Goal: Information Seeking & Learning: Understand process/instructions

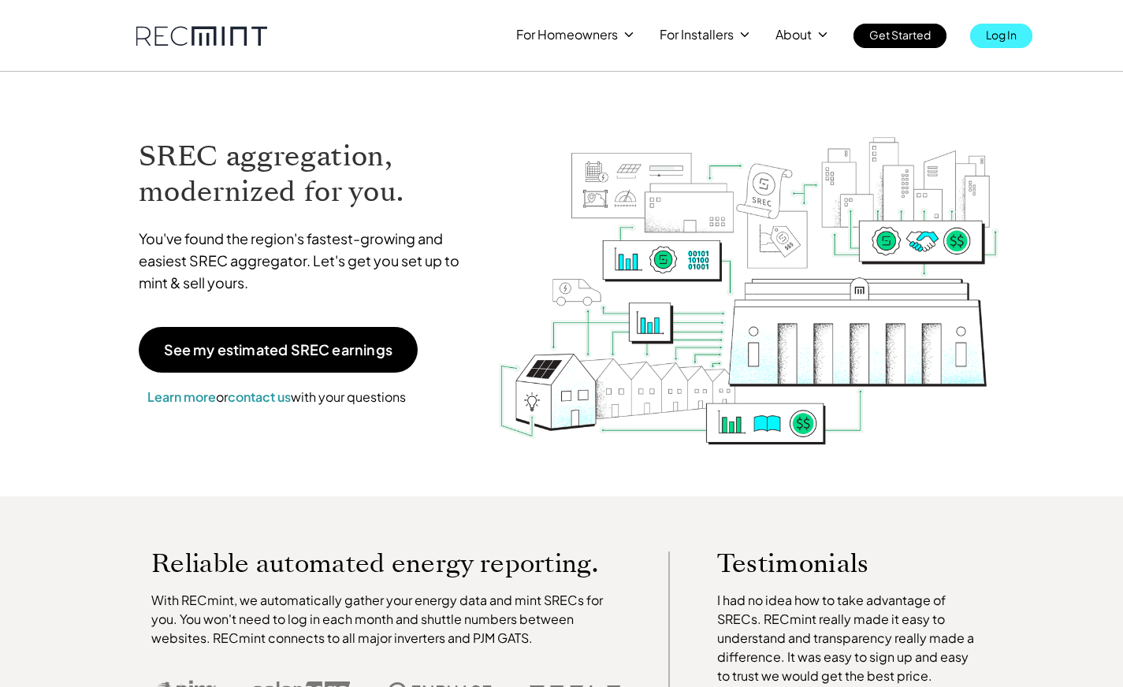
click at [1015, 32] on p "Log In" at bounding box center [1001, 35] width 31 height 22
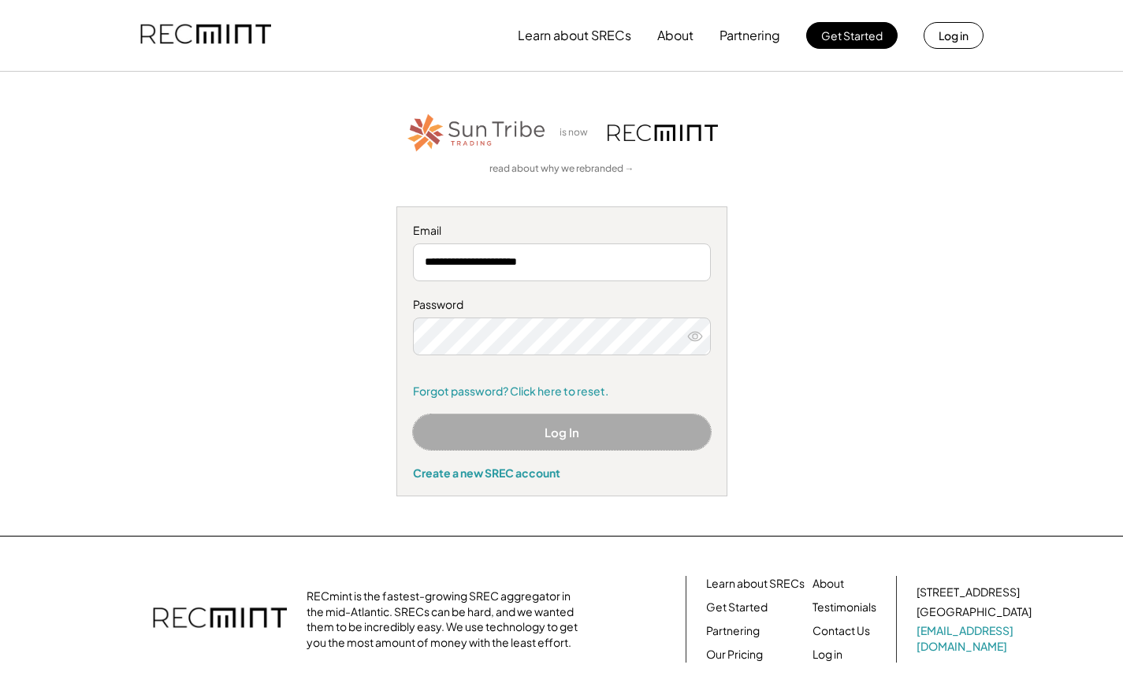
click at [580, 434] on button "Log In" at bounding box center [562, 432] width 298 height 35
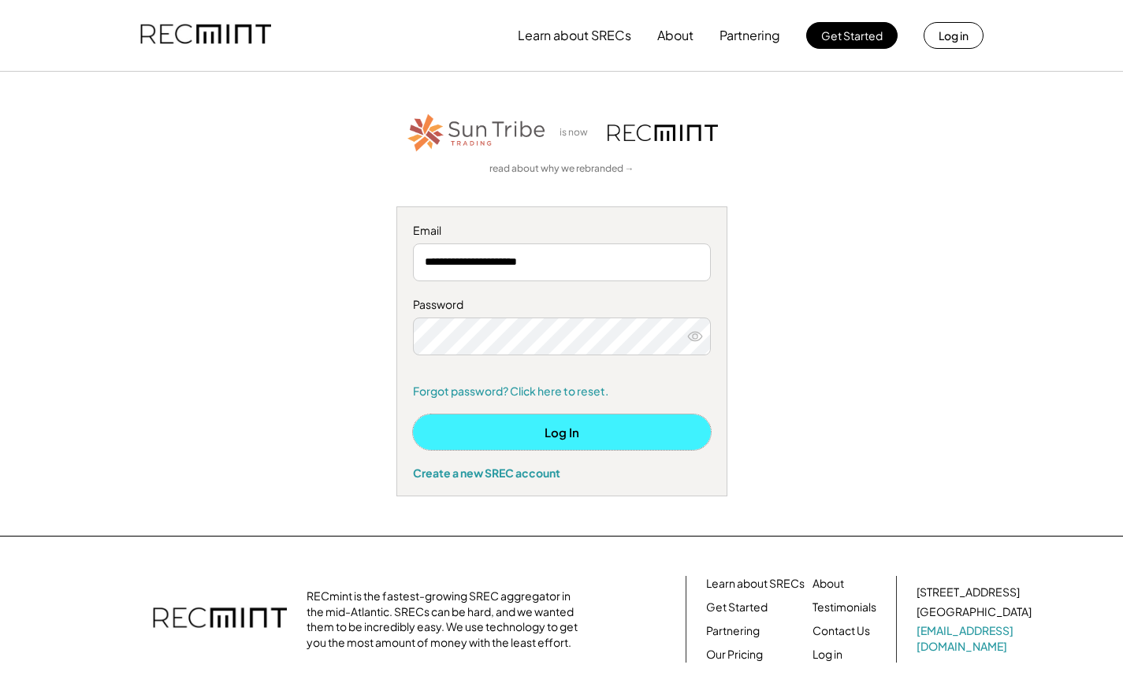
click at [570, 430] on button "Log In" at bounding box center [562, 432] width 298 height 35
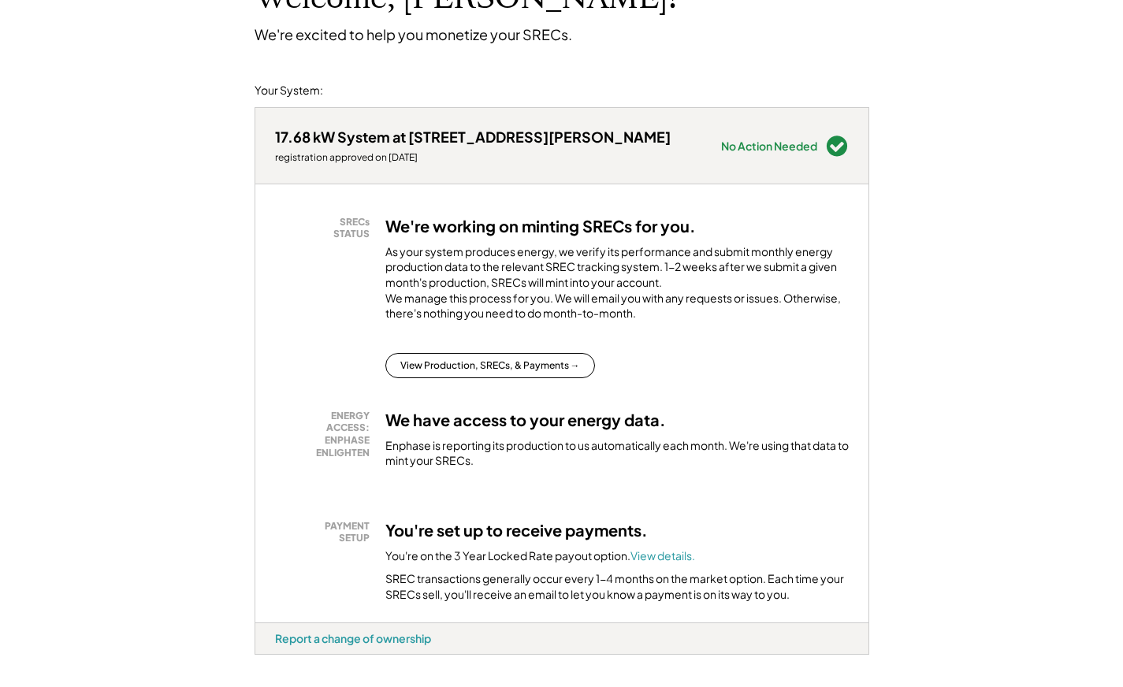
scroll to position [117, 0]
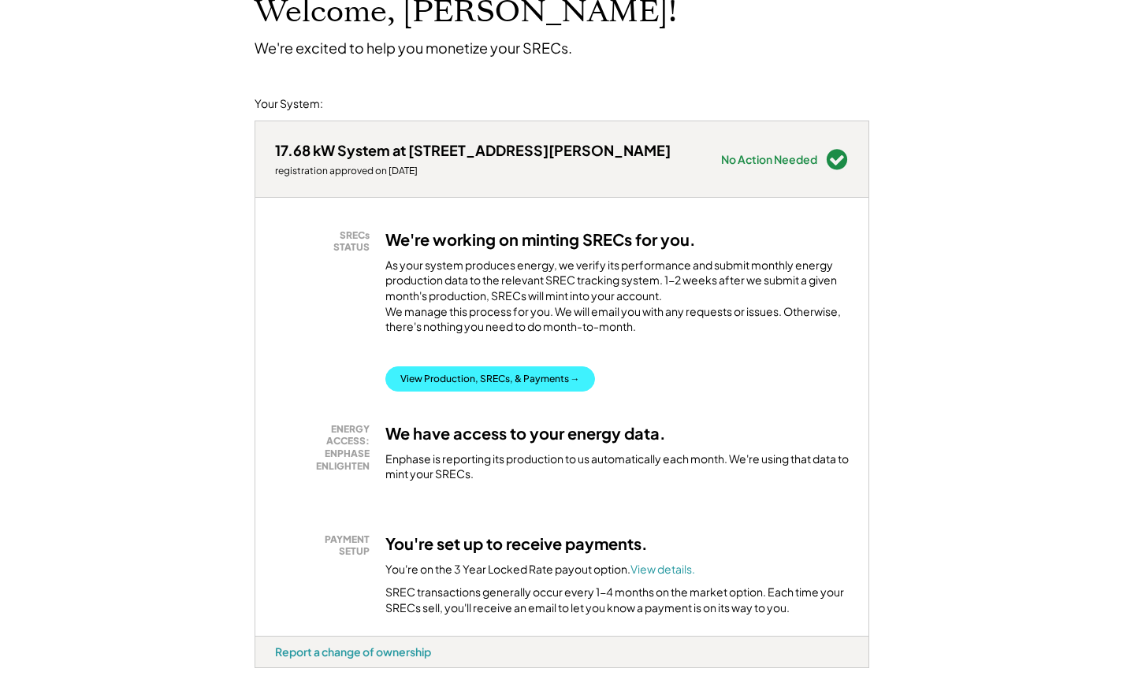
click at [534, 392] on button "View Production, SRECs, & Payments →" at bounding box center [490, 379] width 210 height 25
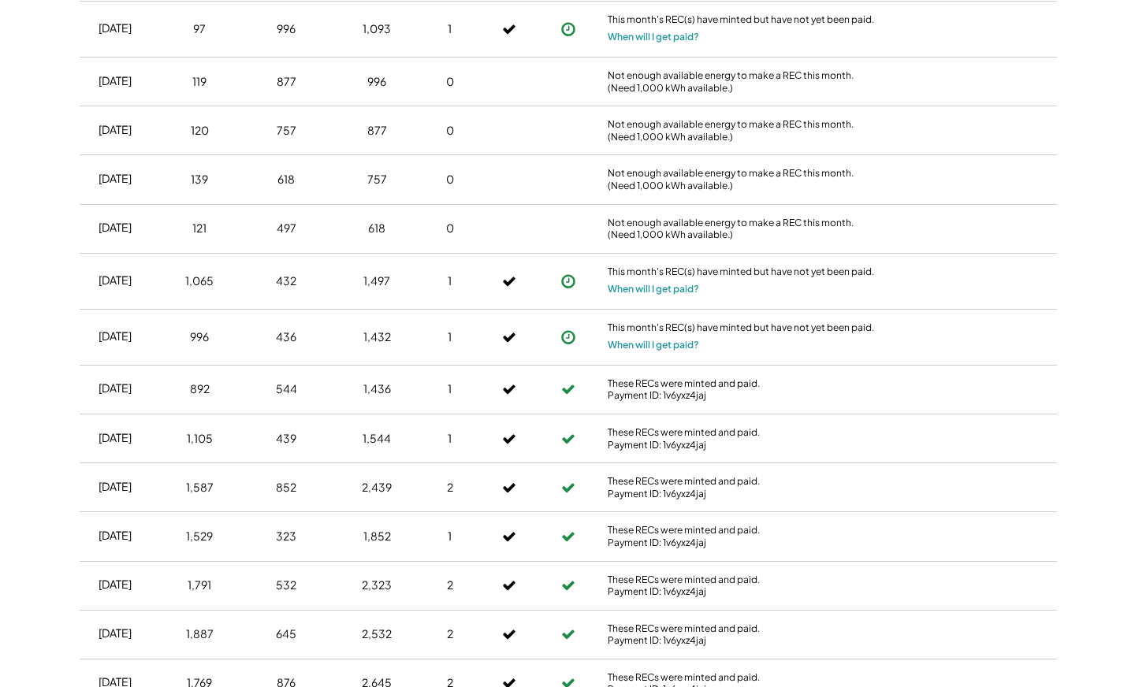
scroll to position [1412, 0]
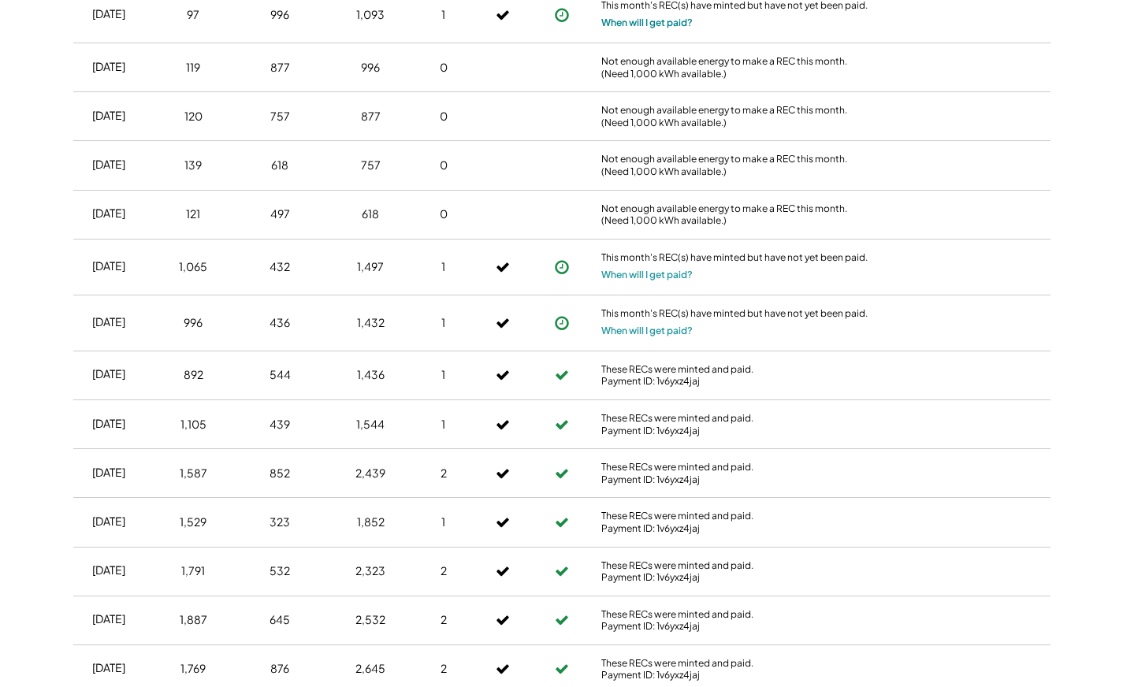
click at [664, 31] on button "When will I get paid?" at bounding box center [646, 23] width 91 height 16
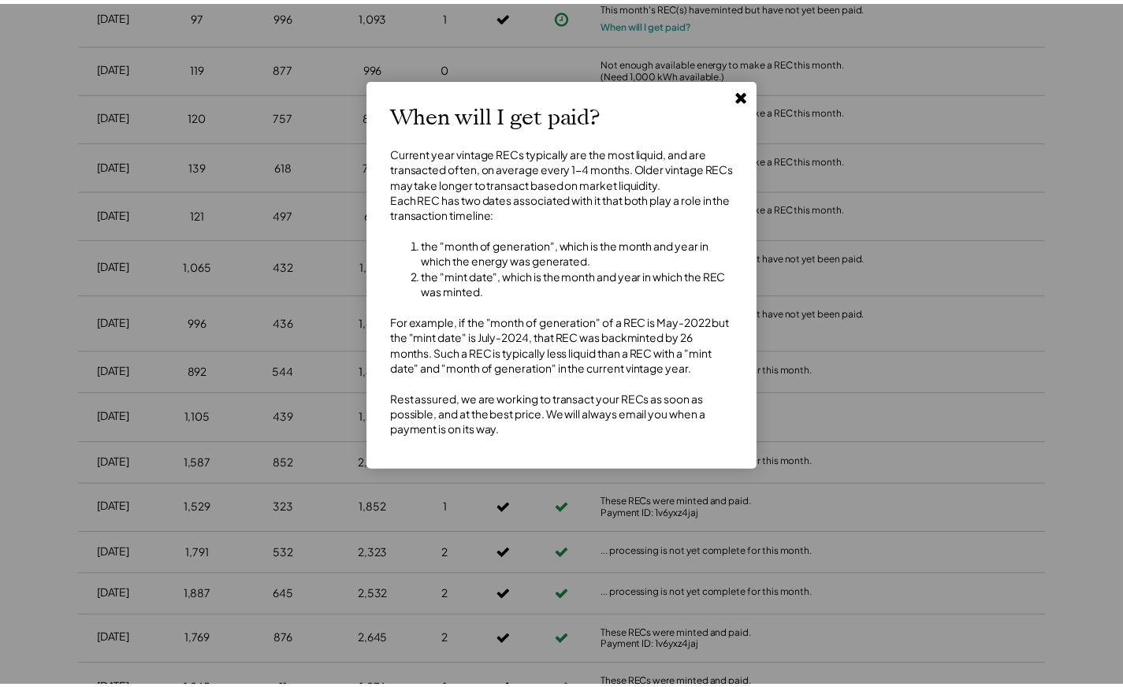
scroll to position [1390, 0]
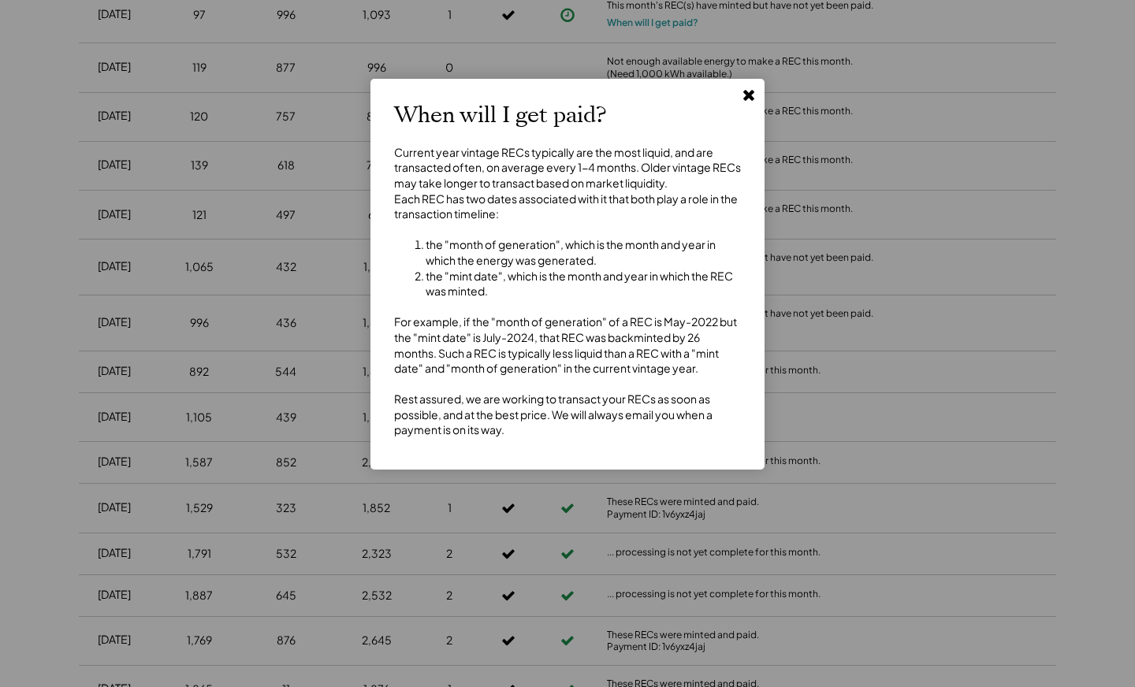
click at [748, 96] on use at bounding box center [748, 95] width 11 height 11
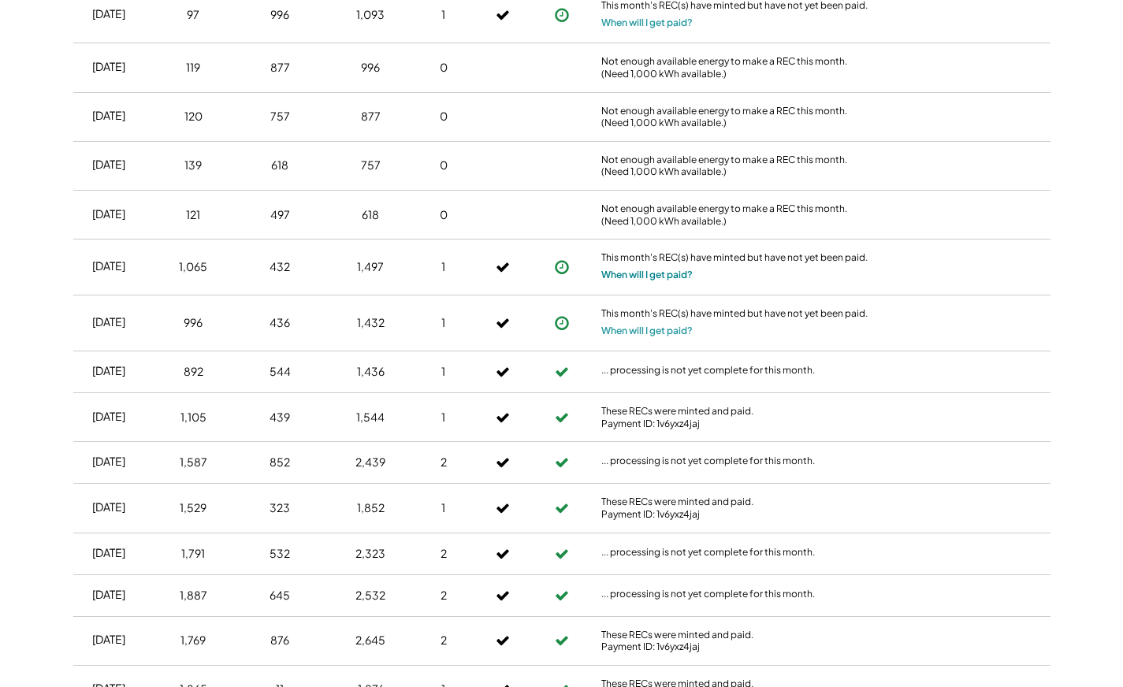
click at [631, 283] on button "When will I get paid?" at bounding box center [646, 275] width 91 height 16
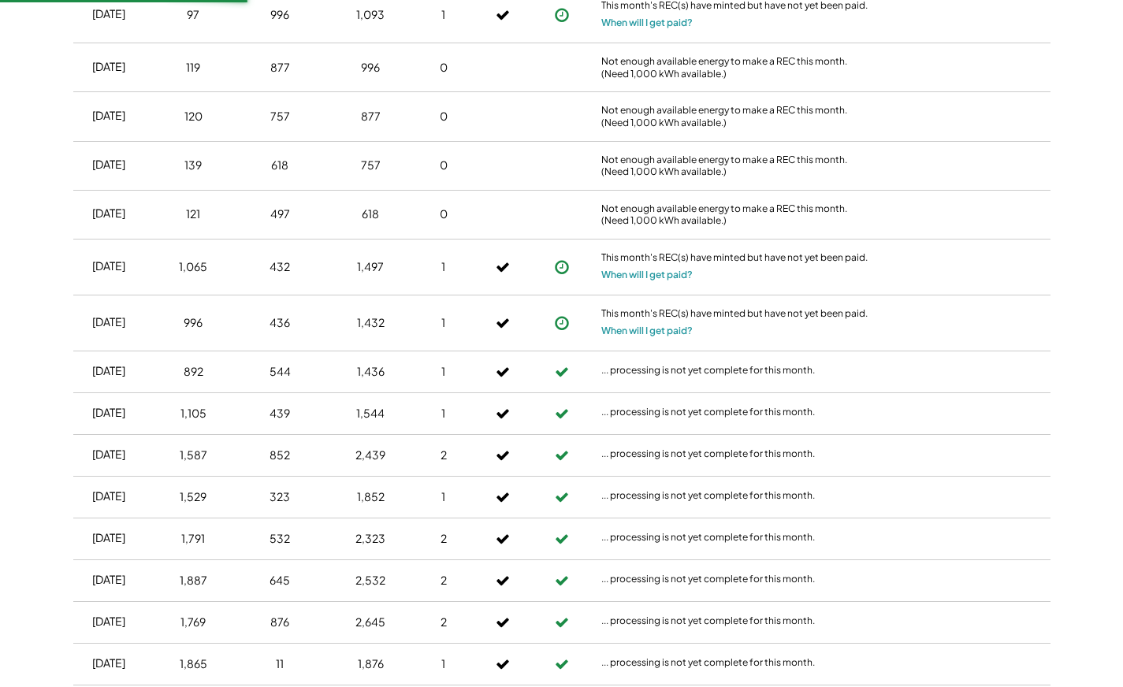
scroll to position [1412, 0]
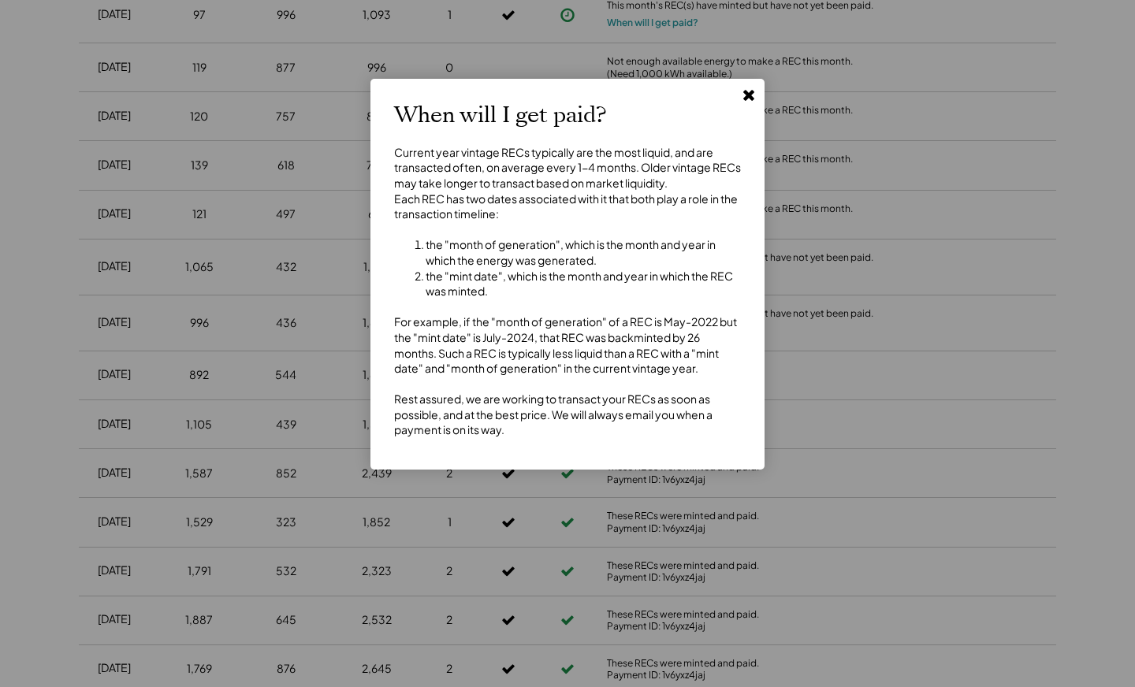
click at [746, 93] on use at bounding box center [748, 95] width 11 height 11
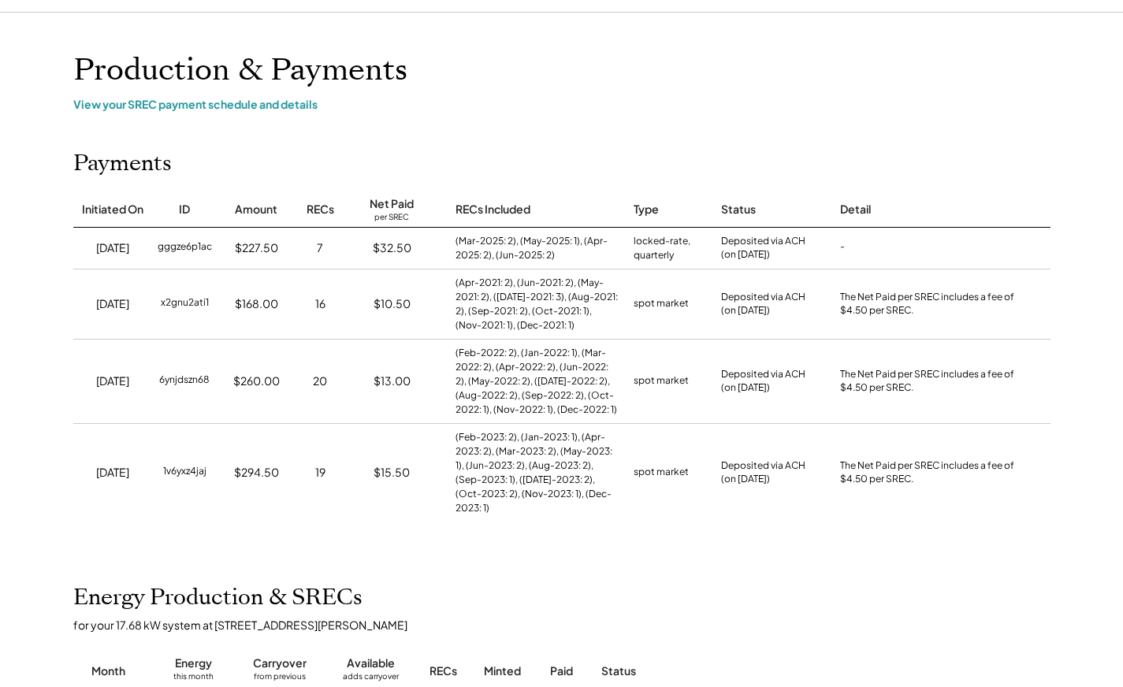
scroll to position [0, 0]
